Goal: Check status: Check status

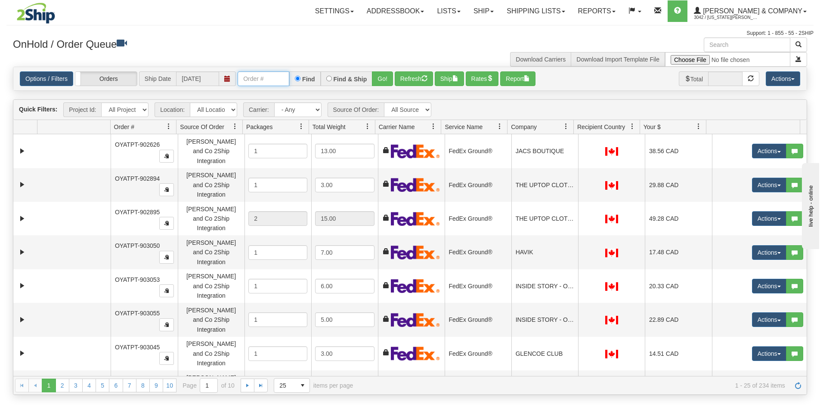
drag, startPoint x: 0, startPoint y: 0, endPoint x: 269, endPoint y: 79, distance: 280.6
click at [269, 79] on input "text" at bounding box center [264, 78] width 52 height 15
click at [382, 77] on button "Go!" at bounding box center [382, 78] width 21 height 15
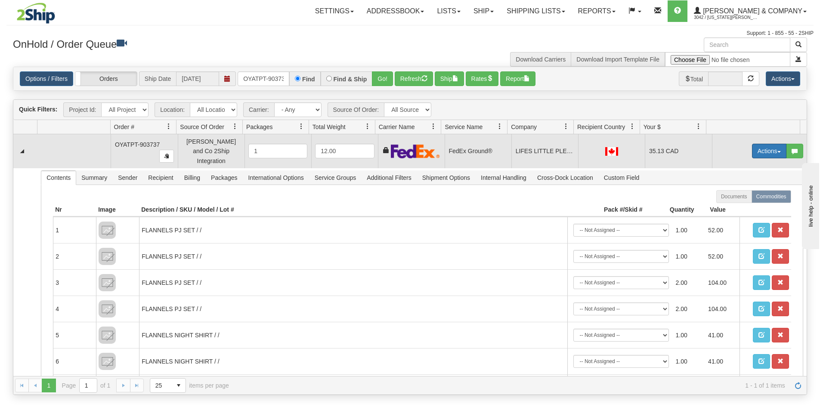
click at [764, 146] on button "Actions" at bounding box center [769, 151] width 34 height 15
click at [731, 199] on span "Ship" at bounding box center [735, 201] width 18 height 7
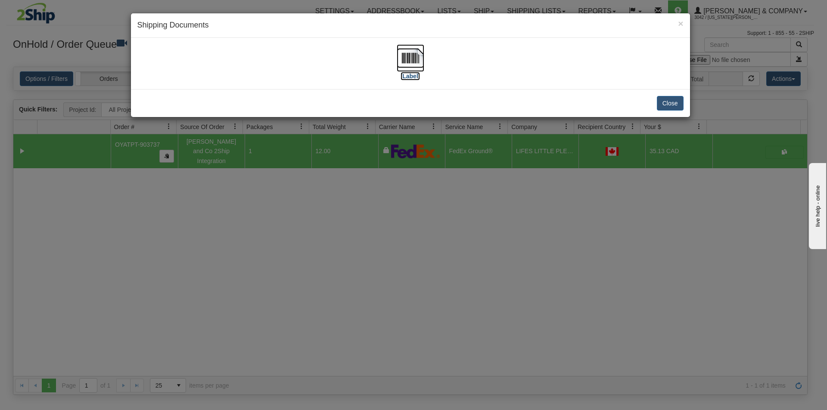
click at [415, 58] on img at bounding box center [411, 58] width 28 height 28
click at [358, 232] on div "× Shipping Documents [Label] Close" at bounding box center [413, 205] width 827 height 410
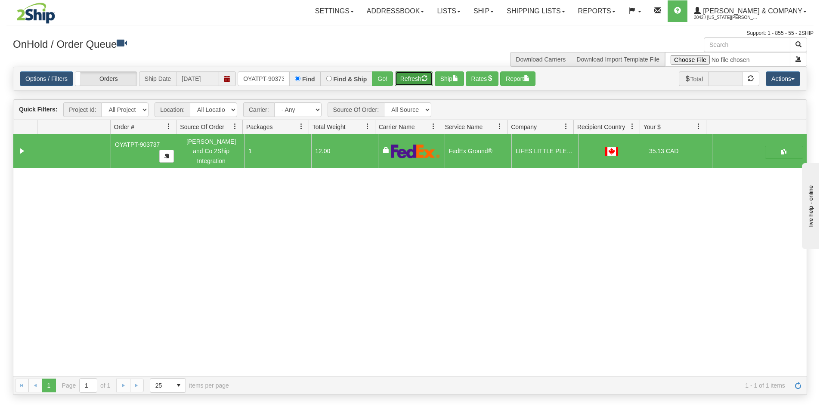
click at [417, 78] on button "Refresh" at bounding box center [414, 78] width 38 height 15
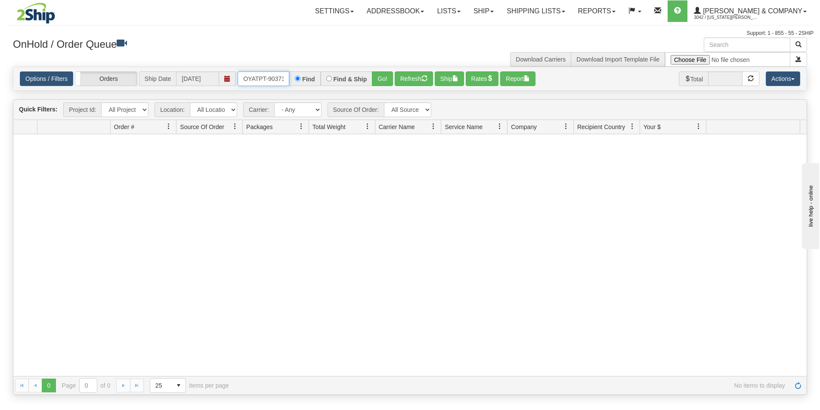
scroll to position [0, 5]
drag, startPoint x: 242, startPoint y: 78, endPoint x: 330, endPoint y: 93, distance: 89.1
click at [330, 93] on div "Is equal to Is not equal to Contains Does not contains CAD USD EUR ZAR [PERSON_…" at bounding box center [409, 231] width 807 height 329
type input "OYATPT-903782"
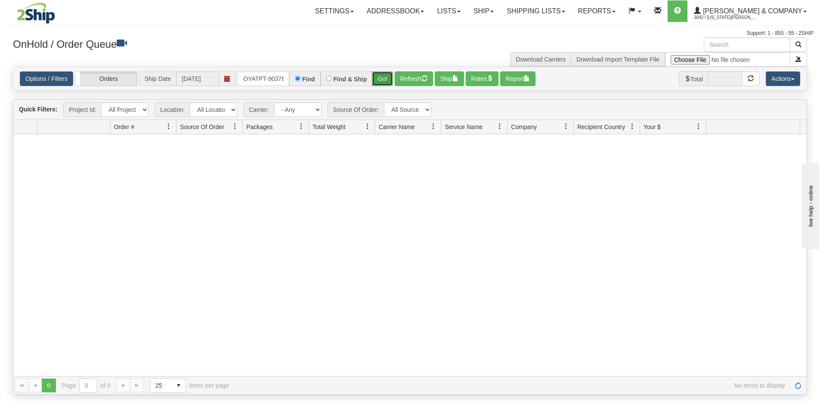
click at [379, 74] on button "Go!" at bounding box center [382, 78] width 21 height 15
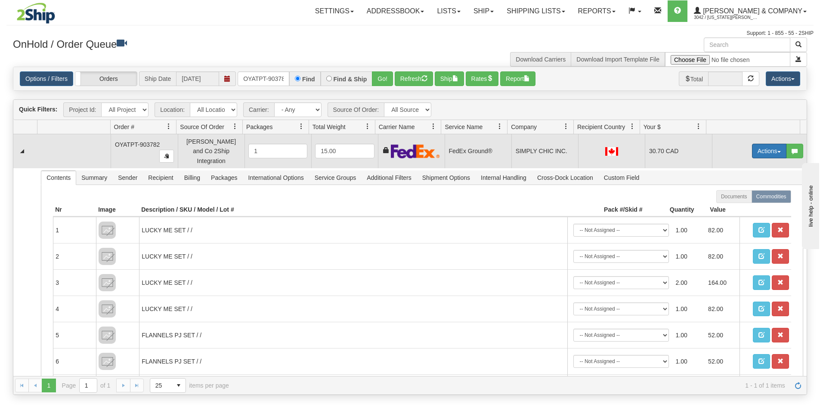
click at [764, 146] on button "Actions" at bounding box center [769, 151] width 34 height 15
click at [737, 197] on link "Ship" at bounding box center [751, 201] width 69 height 11
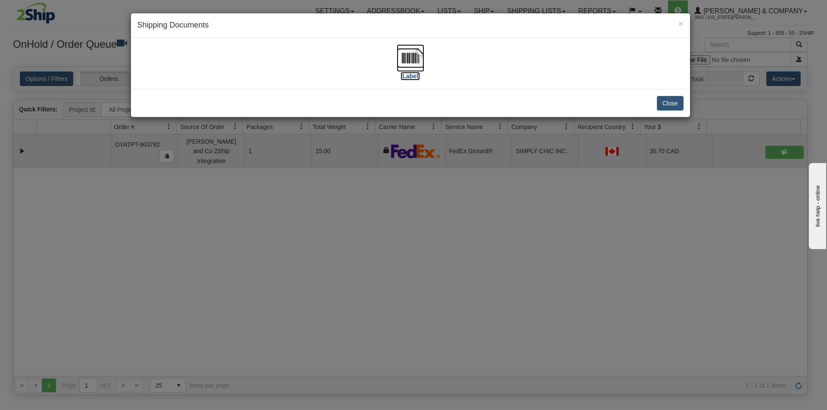
click at [413, 54] on img at bounding box center [411, 58] width 28 height 28
click at [407, 321] on div "× Shipping Documents [Label] Close" at bounding box center [413, 205] width 827 height 410
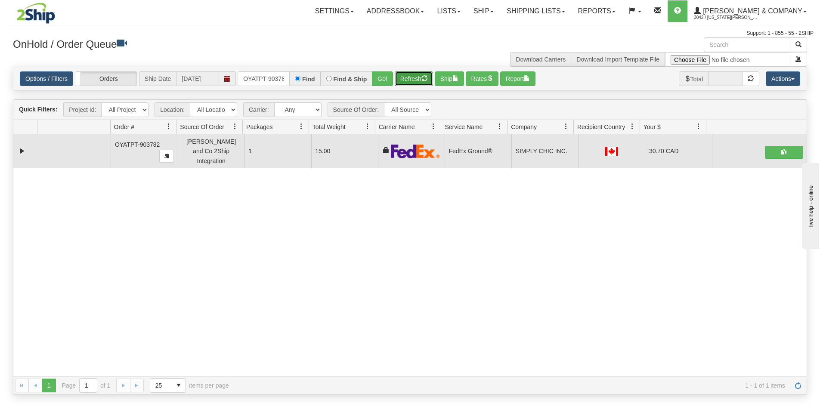
click at [413, 80] on button "Refresh" at bounding box center [414, 78] width 38 height 15
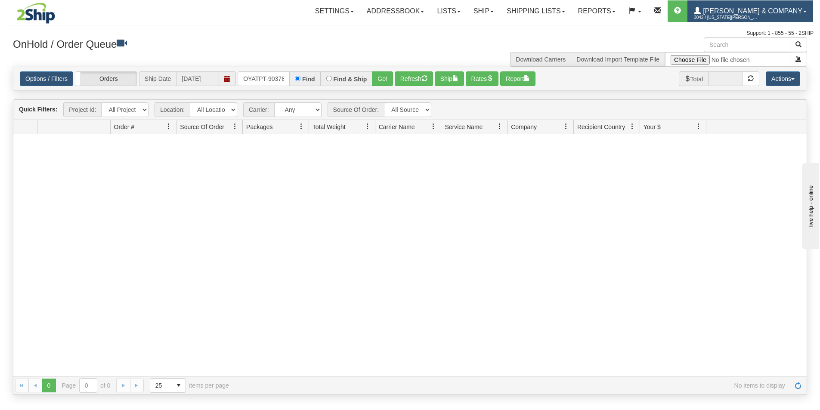
click at [759, 16] on span "3042 / [US_STATE][PERSON_NAME]" at bounding box center [726, 17] width 65 height 9
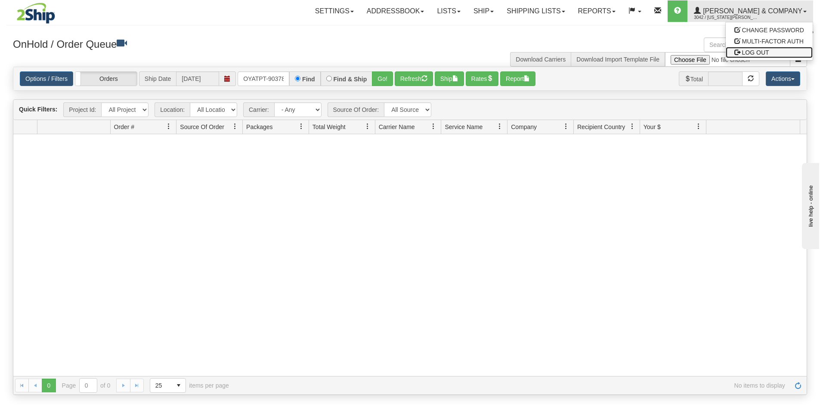
click at [757, 51] on span "LOG OUT" at bounding box center [755, 52] width 27 height 7
